Goal: Information Seeking & Learning: Check status

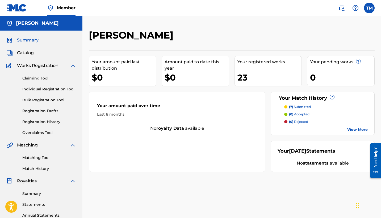
click at [29, 52] on span "Catalog" at bounding box center [25, 53] width 17 height 6
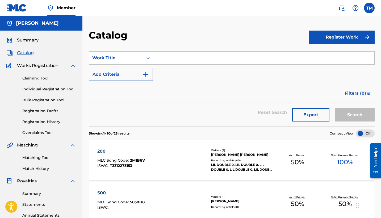
click at [168, 82] on form "SearchWithCriteriaf93d3c31-c52d-4c9a-ac0f-44026db4a82f Work Title Add Criteria …" at bounding box center [232, 88] width 286 height 75
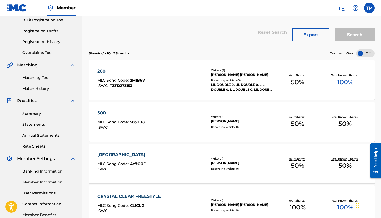
scroll to position [86, 0]
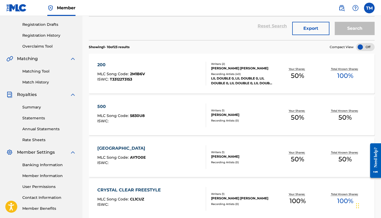
click at [109, 64] on div "200" at bounding box center [121, 65] width 48 height 6
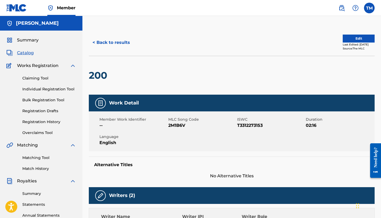
click at [99, 46] on button "< Back to results" at bounding box center [111, 42] width 45 height 13
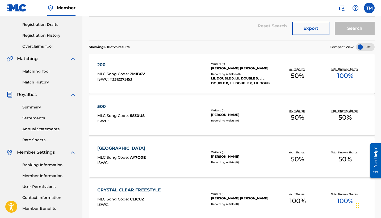
click at [106, 105] on div "500" at bounding box center [120, 107] width 47 height 6
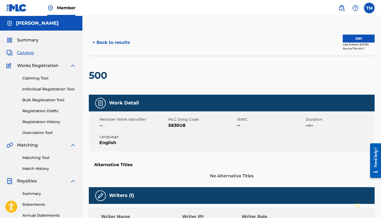
click at [117, 47] on button "< Back to results" at bounding box center [111, 42] width 45 height 13
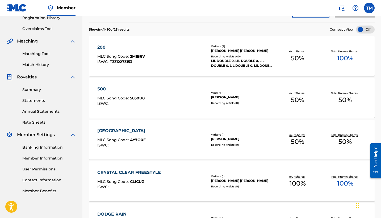
scroll to position [105, 0]
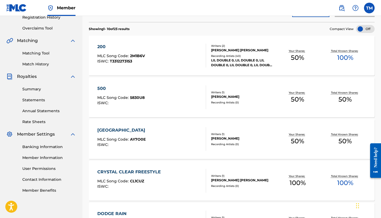
click at [123, 126] on div "ARABIA MLC Song Code : AY7O0E ISWC : Writers ( 1 ) [PERSON_NAME] Recording Arti…" at bounding box center [232, 139] width 286 height 40
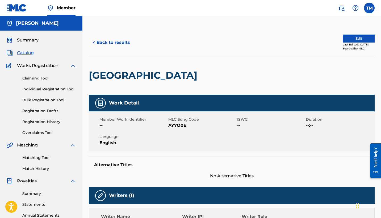
click at [27, 42] on span "Summary" at bounding box center [28, 40] width 22 height 6
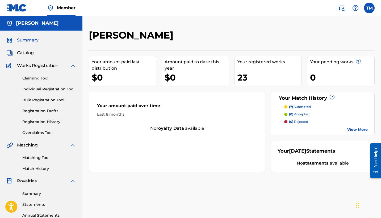
click at [46, 119] on div "Claiming Tool Individual Registration Tool Bulk Registration Tool Registration …" at bounding box center [41, 102] width 70 height 67
click at [46, 121] on link "Registration History" at bounding box center [49, 122] width 54 height 6
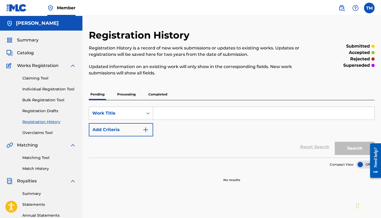
scroll to position [1, 0]
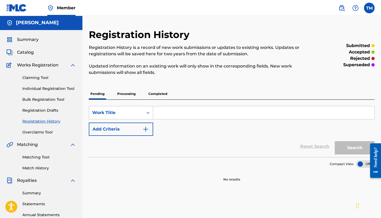
click at [160, 92] on p "Completed" at bounding box center [158, 93] width 22 height 11
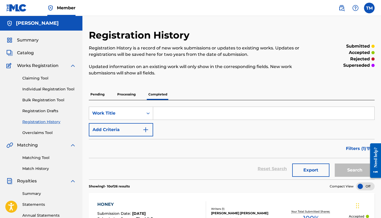
click at [43, 40] on div "Summary" at bounding box center [41, 40] width 70 height 6
